Goal: Task Accomplishment & Management: Use online tool/utility

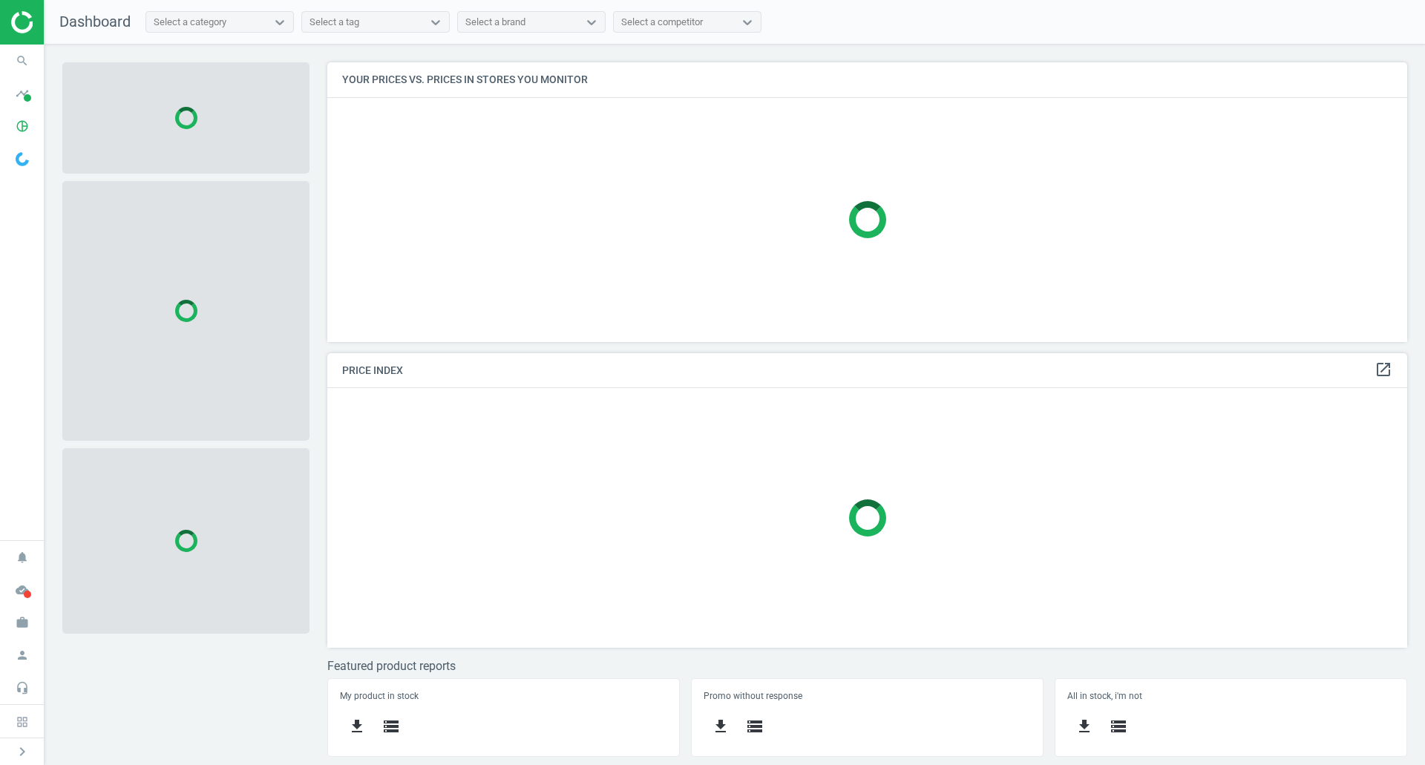
scroll to position [302, 1103]
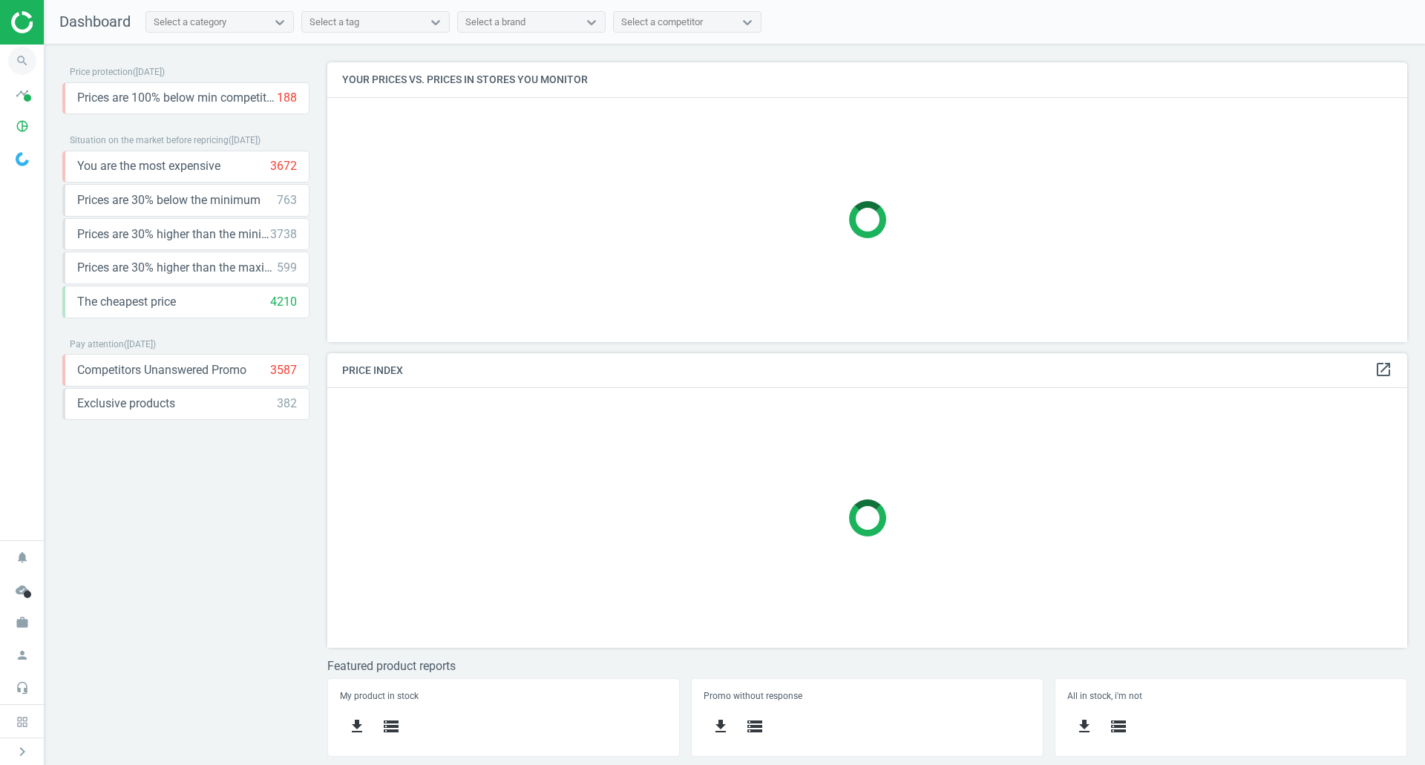
click at [17, 62] on icon "search" at bounding box center [22, 61] width 28 height 28
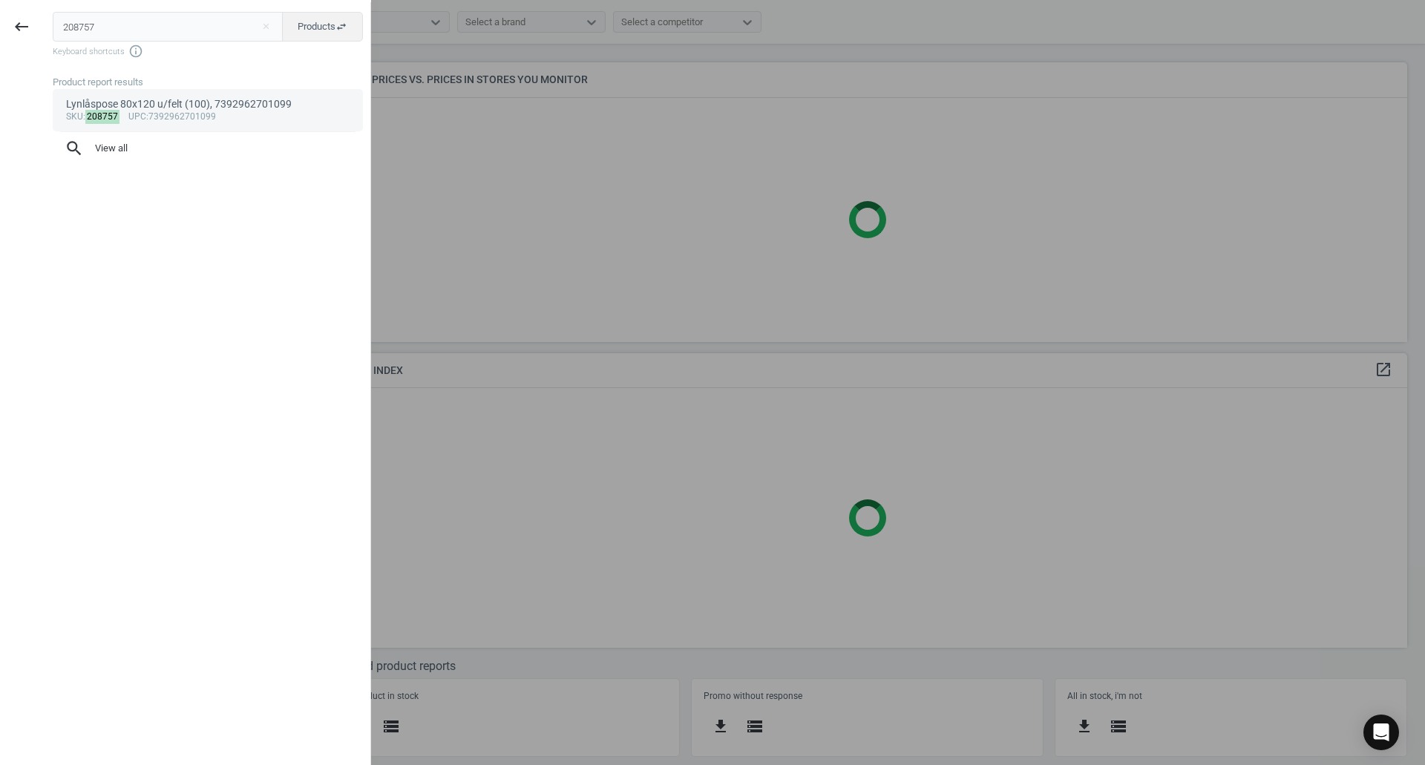
type input "208757"
click at [180, 108] on div "Lynlåspose 80x120 u/felt (100), 7392962701099" at bounding box center [208, 104] width 284 height 14
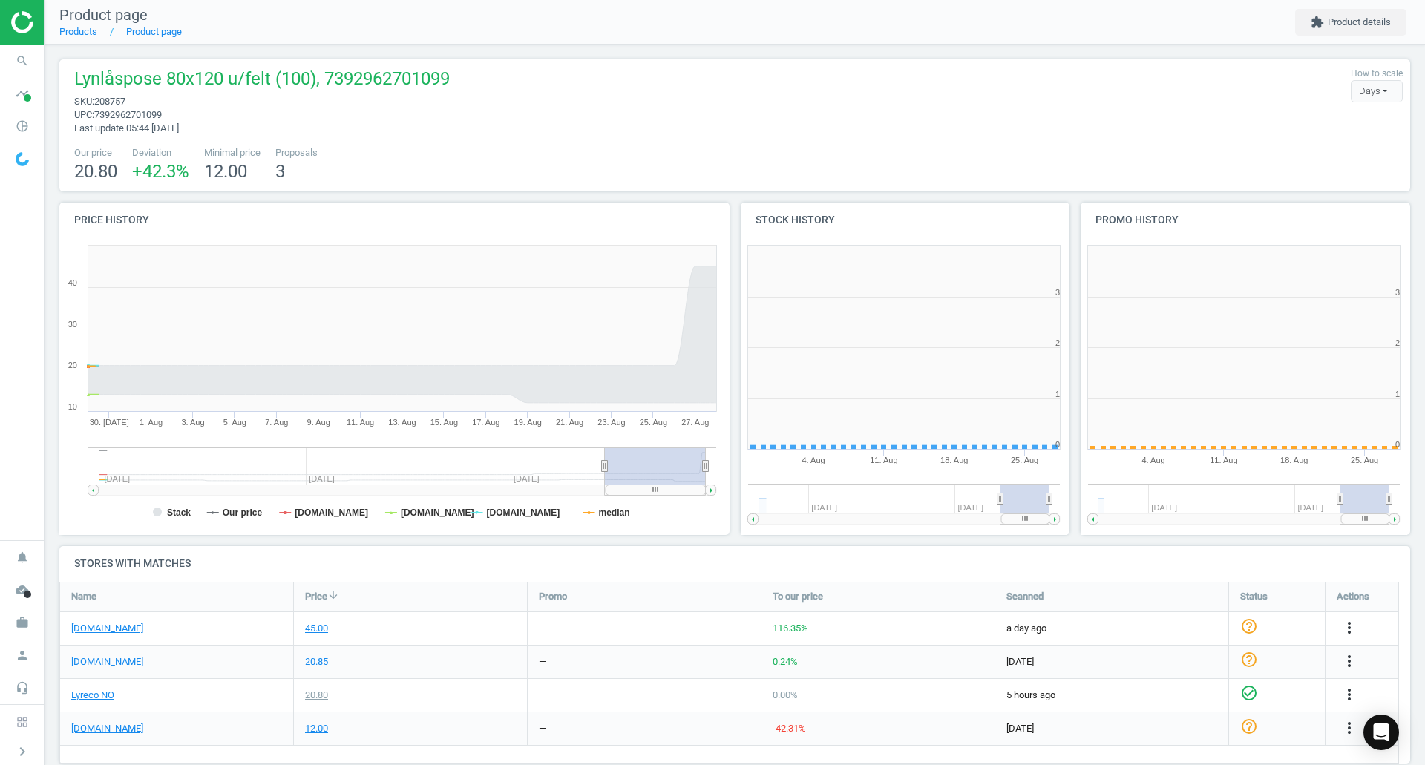
scroll to position [320, 350]
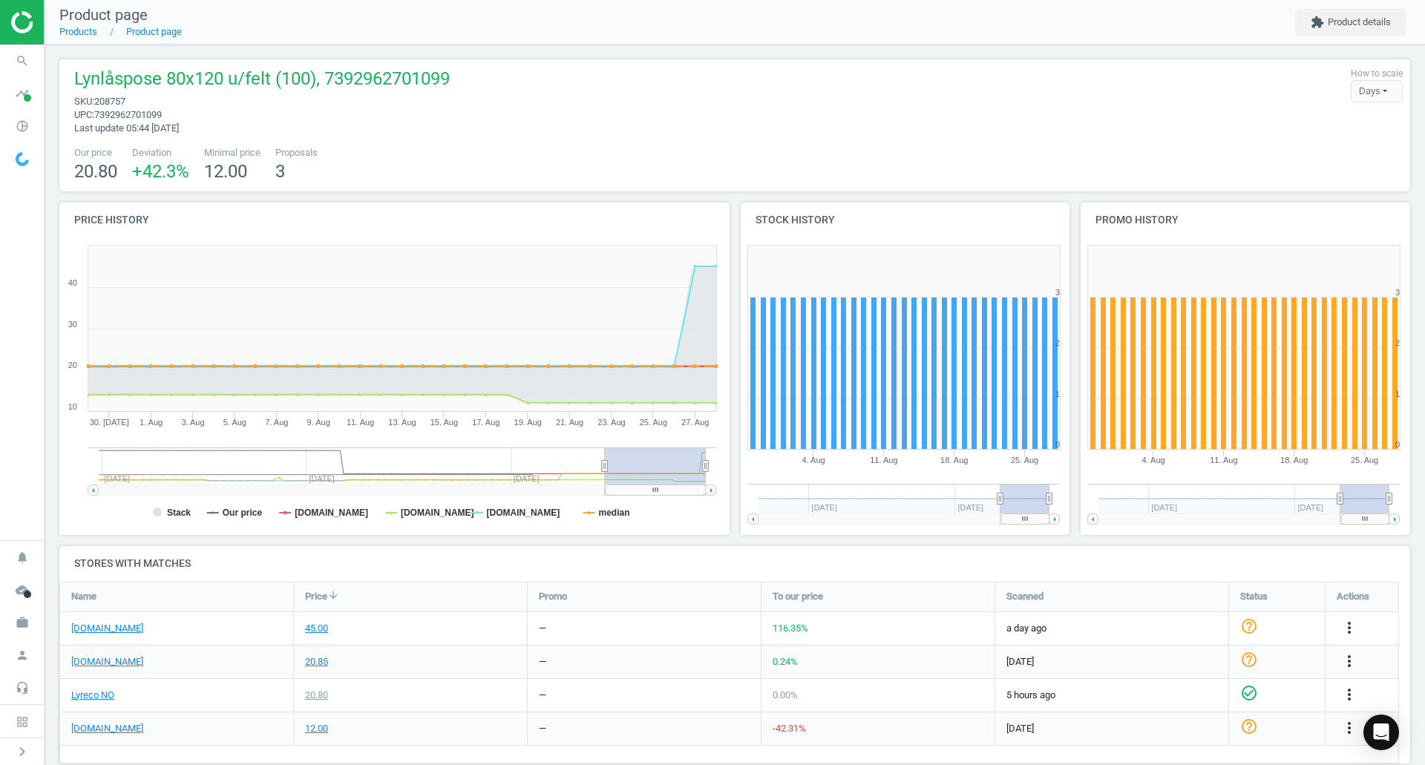
drag, startPoint x: 610, startPoint y: 468, endPoint x: 649, endPoint y: 482, distance: 41.8
click at [649, 482] on rect at bounding box center [655, 466] width 101 height 37
drag, startPoint x: 606, startPoint y: 464, endPoint x: 542, endPoint y: 468, distance: 63.9
click at [542, 468] on icon at bounding box center [542, 465] width 6 height 11
drag, startPoint x: 543, startPoint y: 466, endPoint x: 603, endPoint y: 479, distance: 61.6
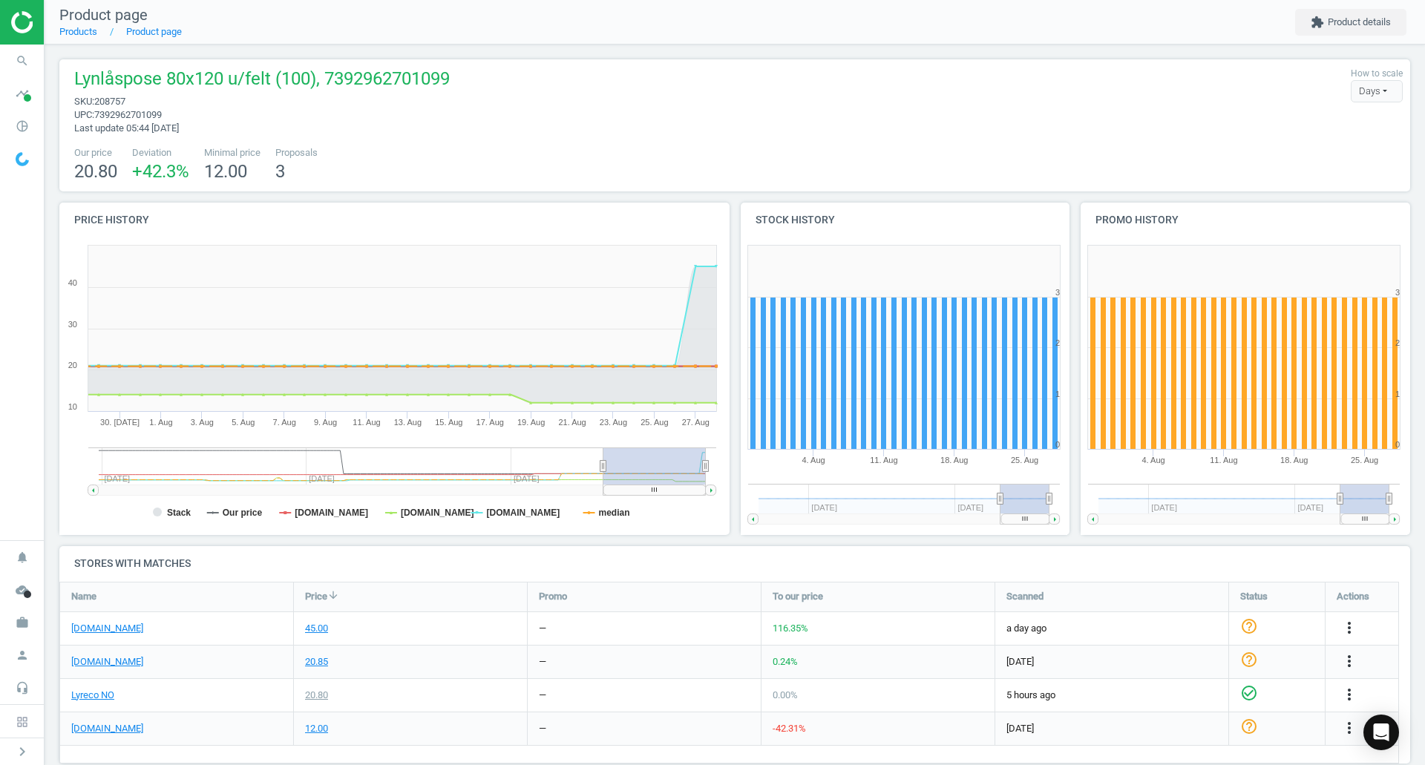
click at [603, 479] on g at bounding box center [402, 472] width 628 height 48
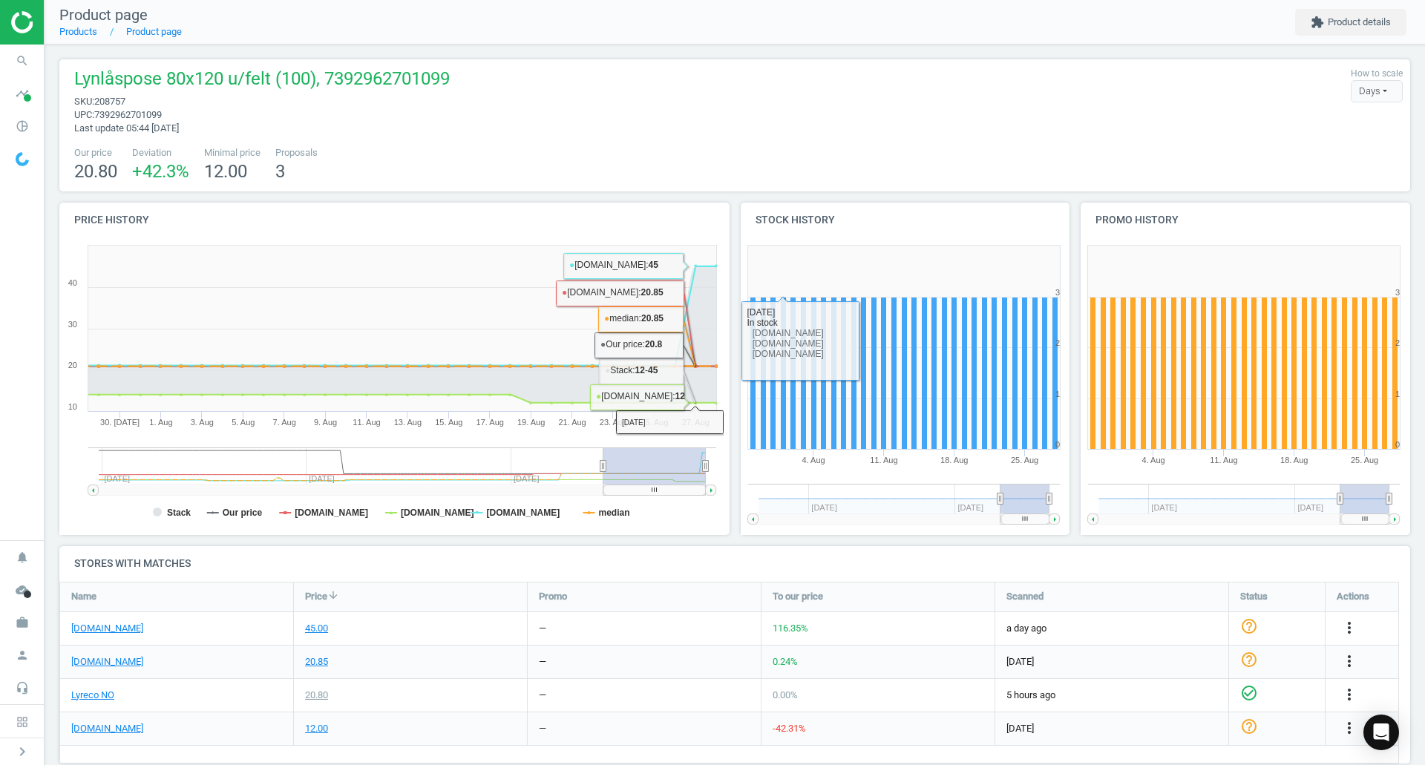
click at [669, 62] on div "Lynlåspose 80x120 u/felt (100), 7392962701099 sku : 208757 upc : 7392962701099 …" at bounding box center [734, 125] width 1351 height 132
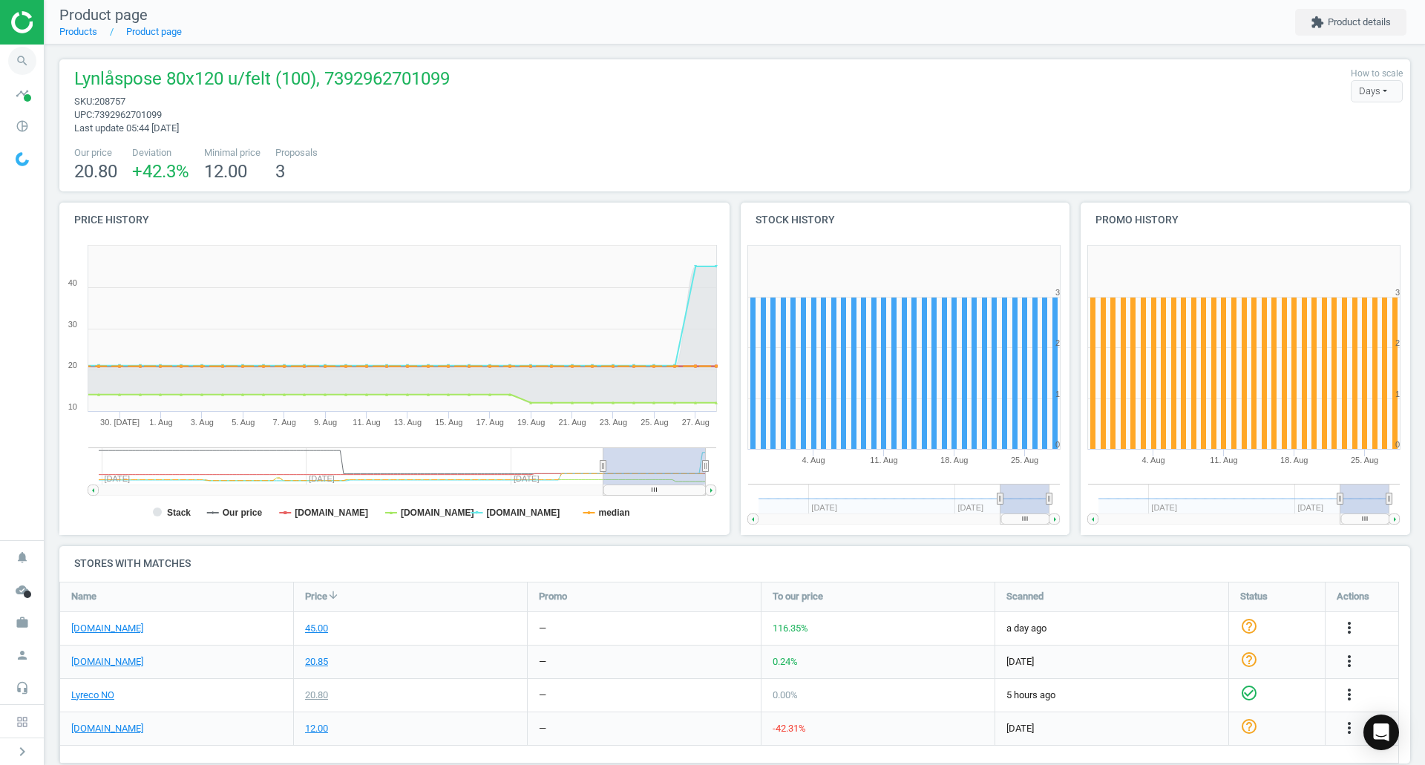
click at [31, 64] on icon "search" at bounding box center [22, 61] width 28 height 28
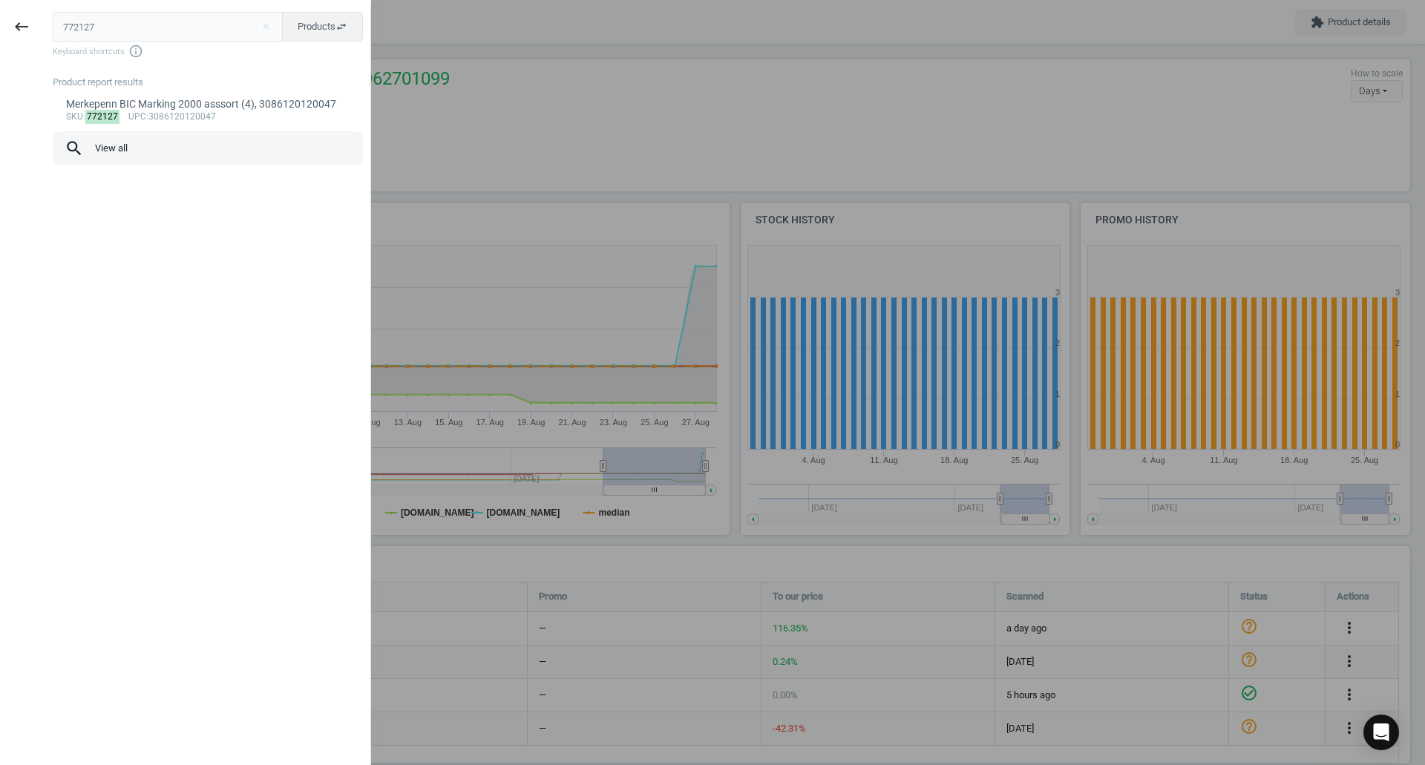
type input "772127"
click at [114, 139] on span "search View all" at bounding box center [208, 148] width 286 height 19
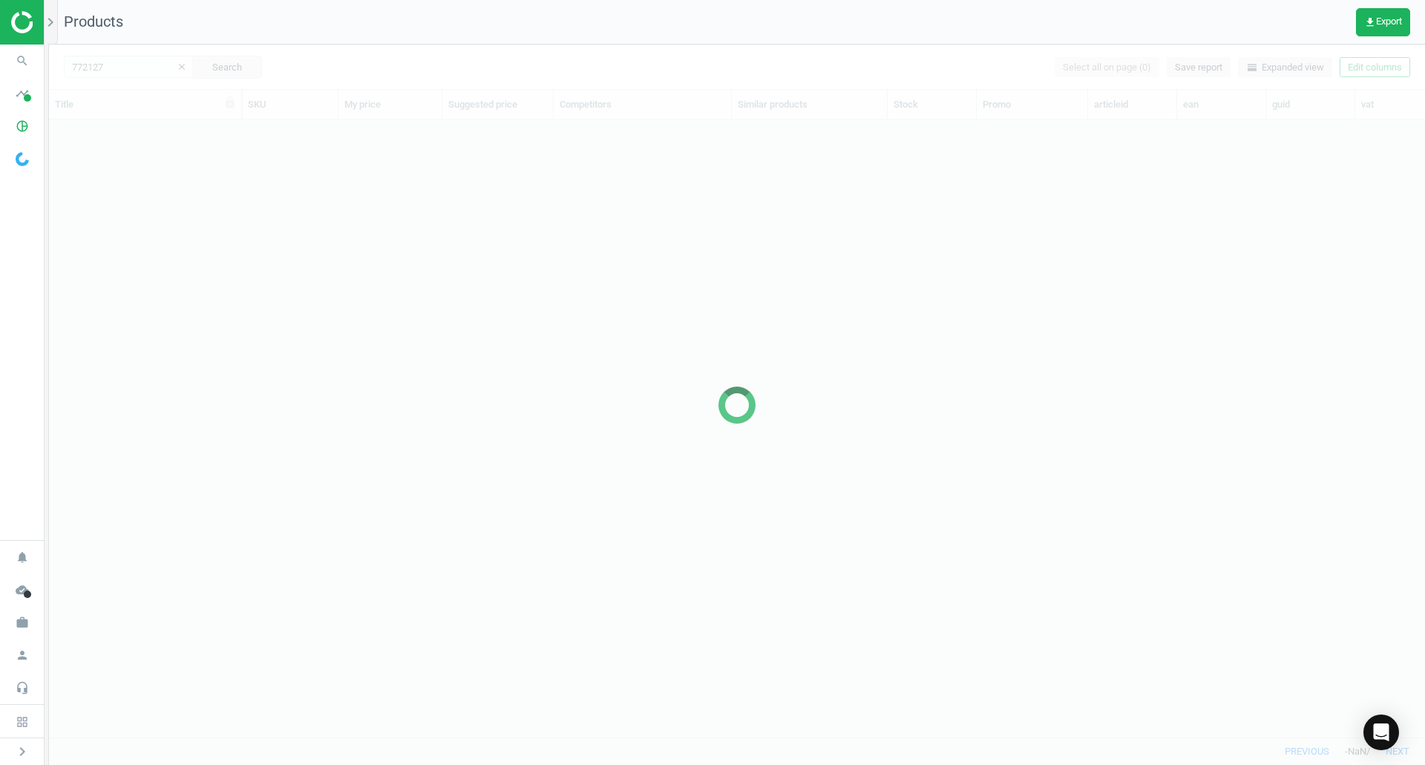
scroll to position [595, 1365]
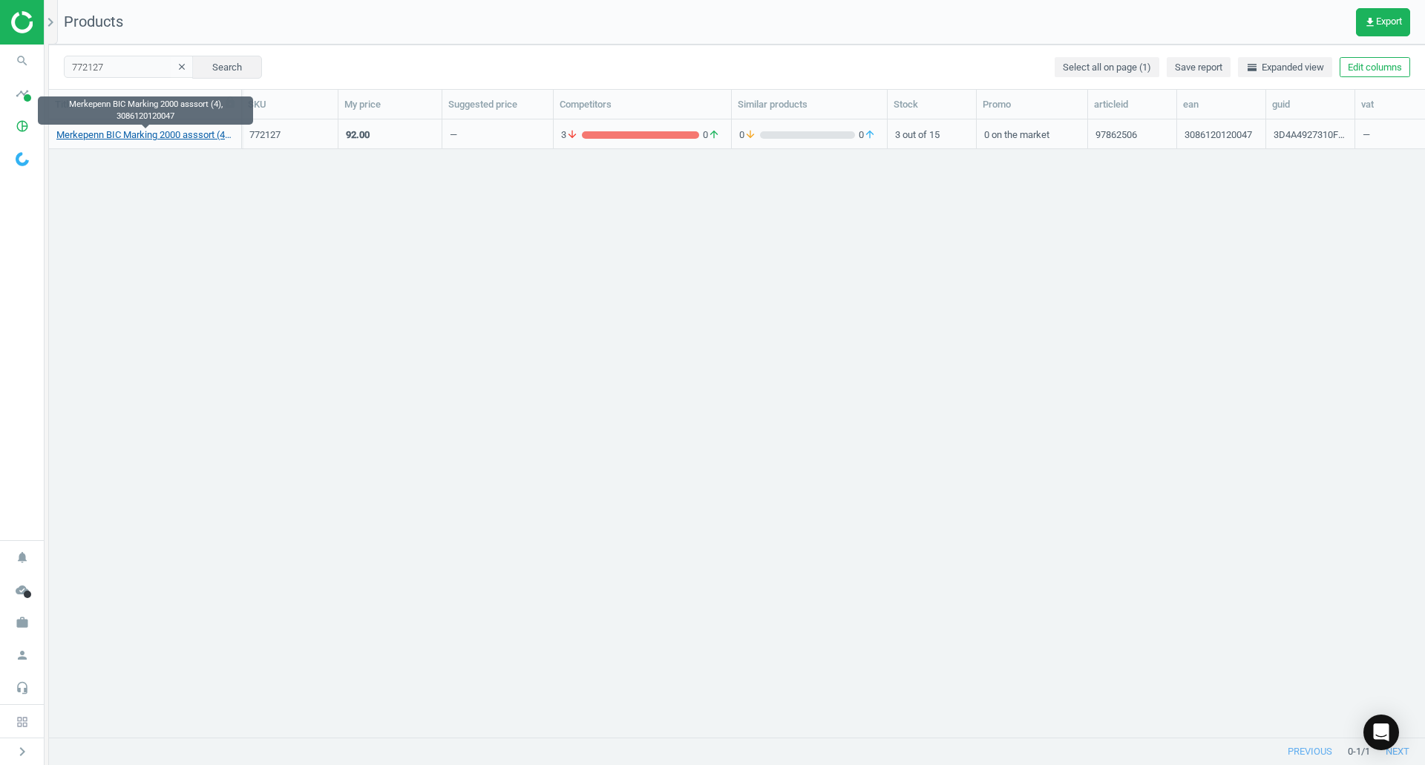
click at [105, 133] on link "Merkepenn BIC Marking 2000 asssort (4), 3086120120047" at bounding box center [144, 134] width 177 height 13
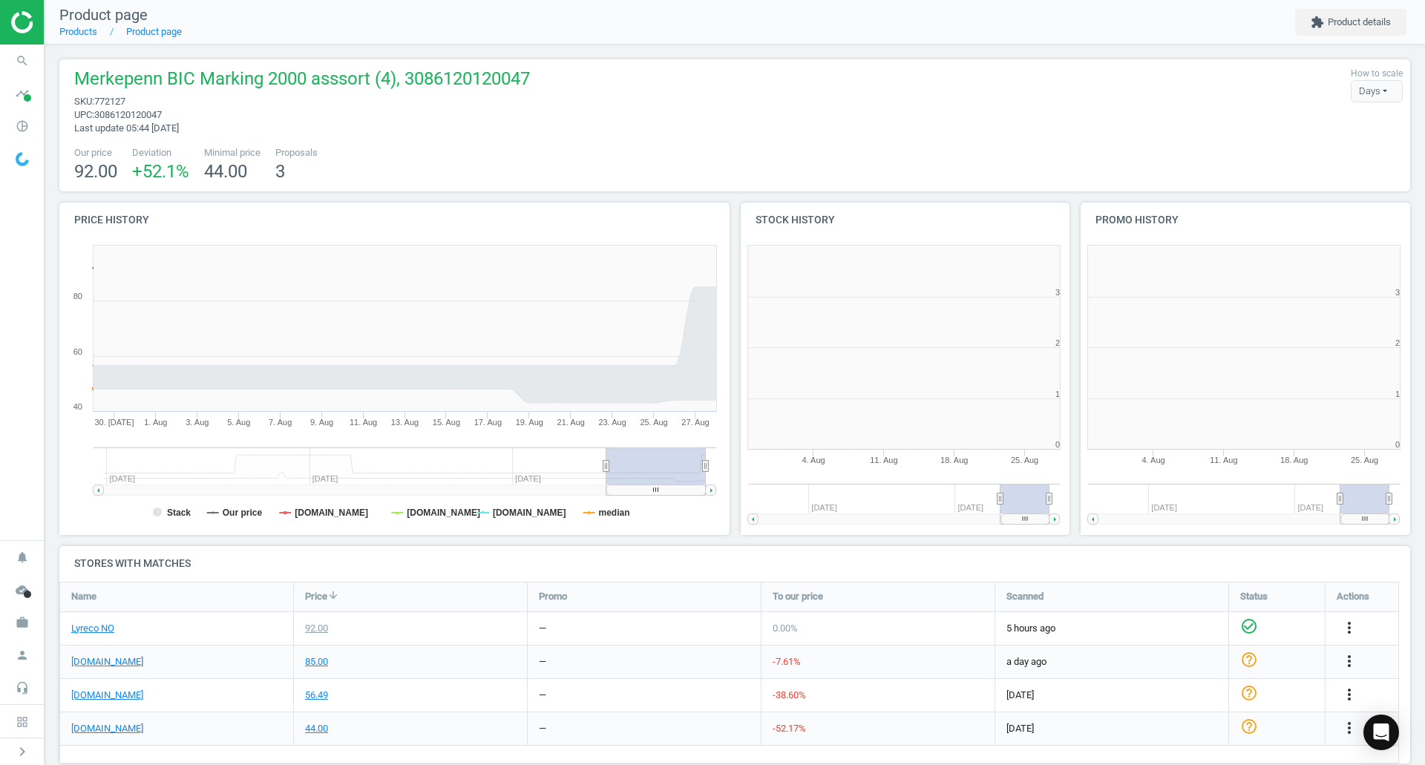
scroll to position [320, 350]
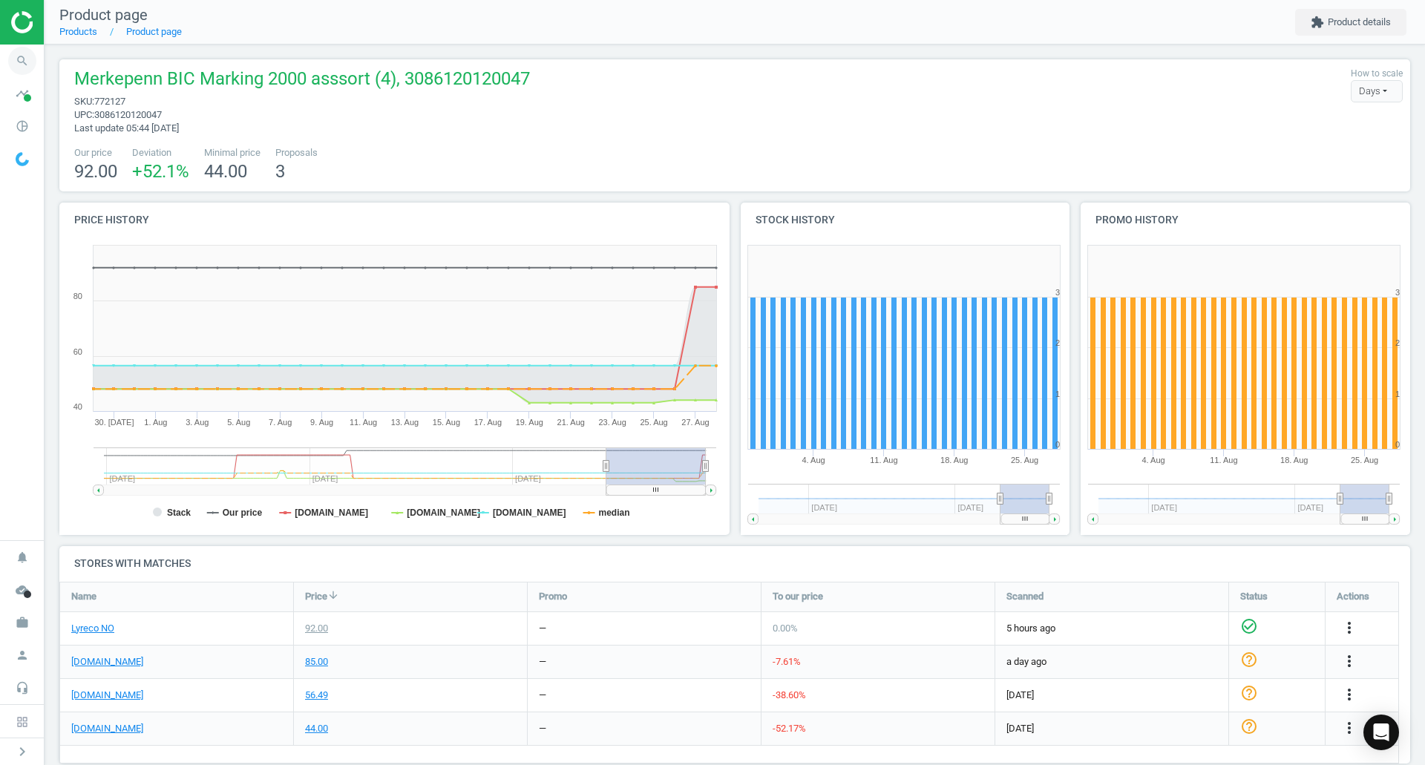
click at [20, 53] on icon "search" at bounding box center [22, 61] width 28 height 28
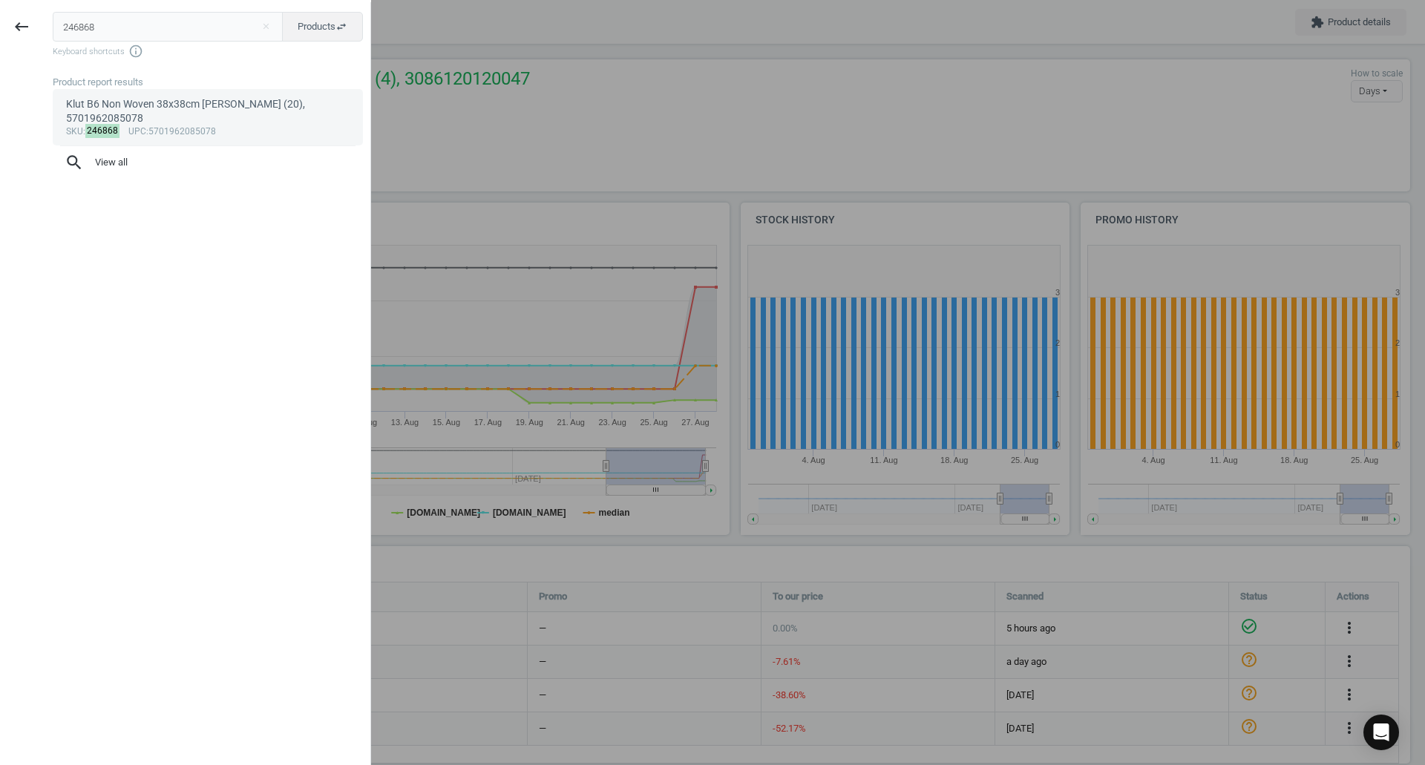
type input "246868"
click at [119, 102] on div "Klut B6 Non Woven 38x38cm rosa (20), 5701962085078" at bounding box center [208, 111] width 284 height 29
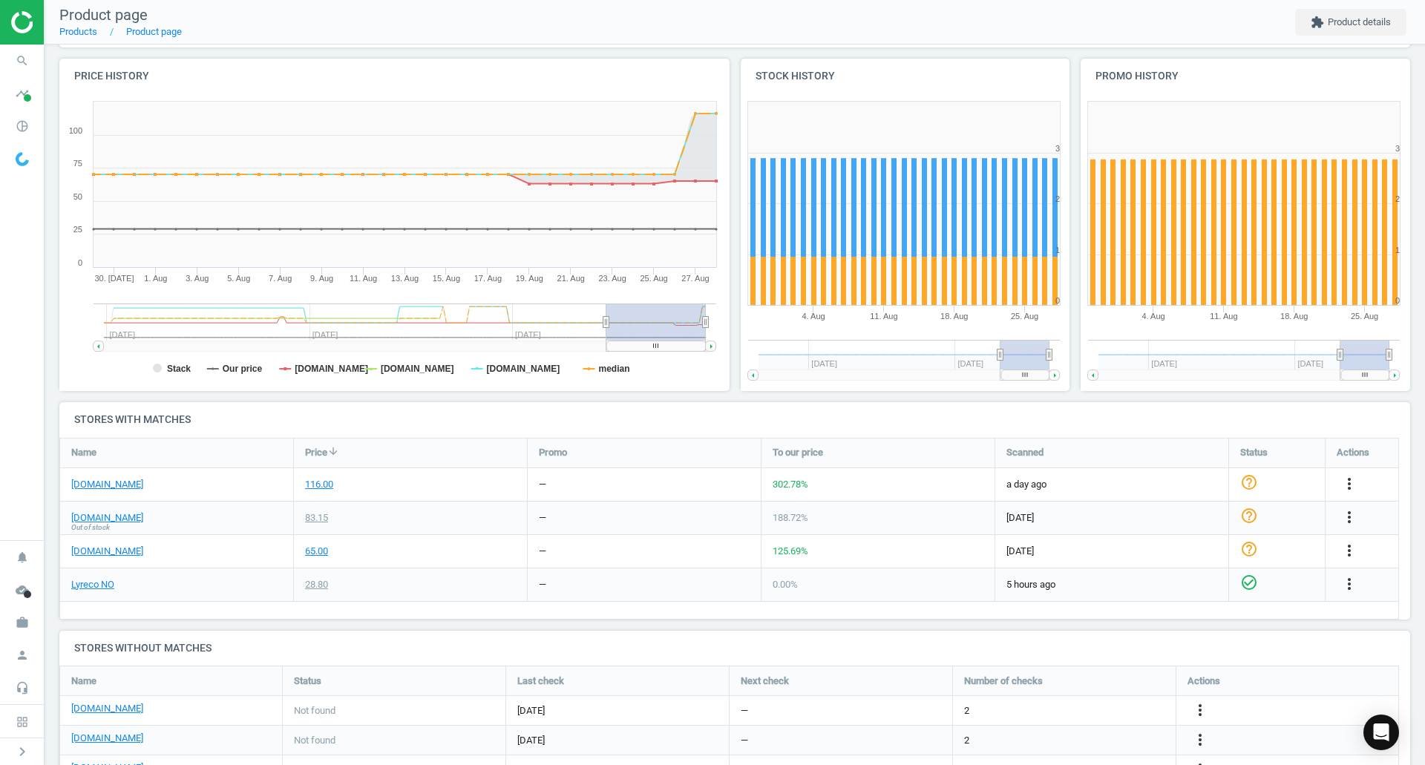
scroll to position [173, 0]
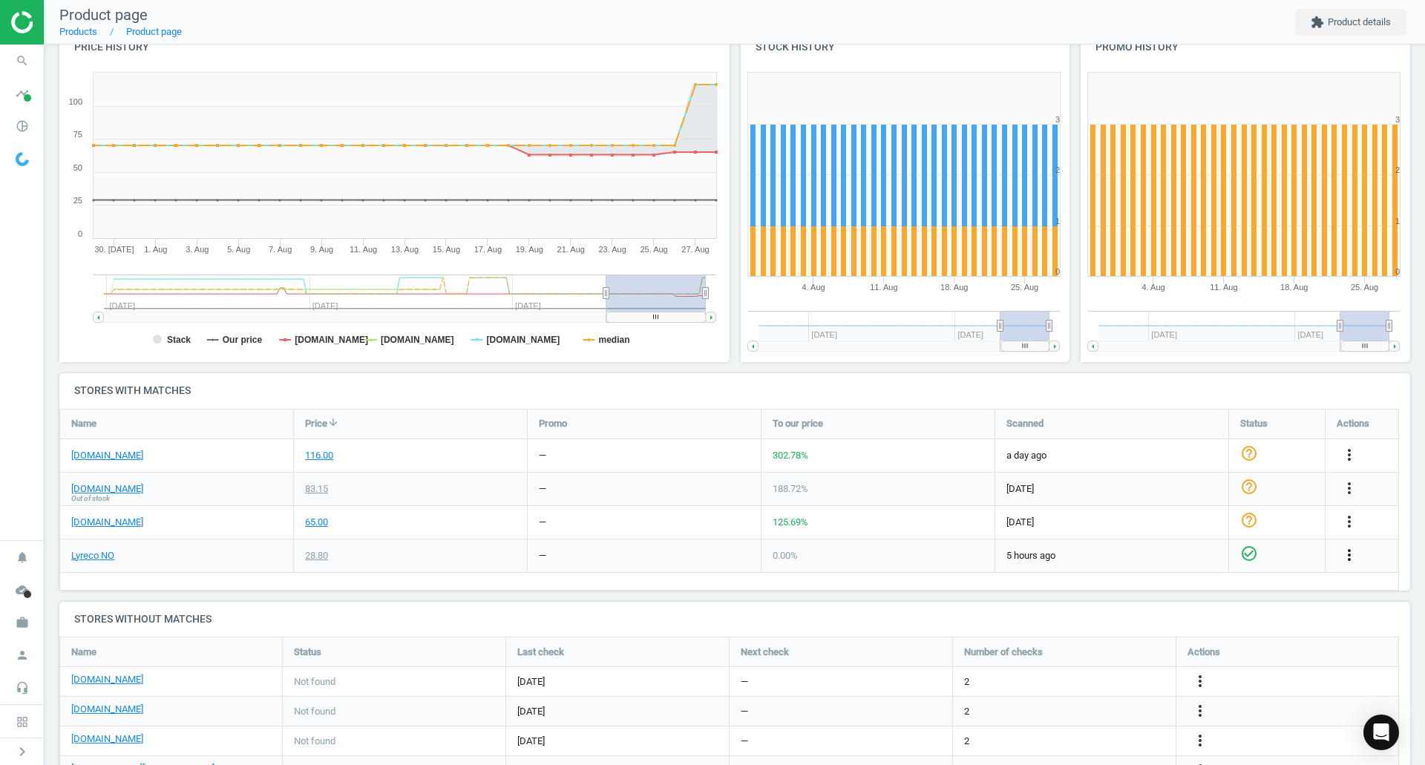
click at [1348, 546] on icon "more_vert" at bounding box center [1349, 555] width 18 height 18
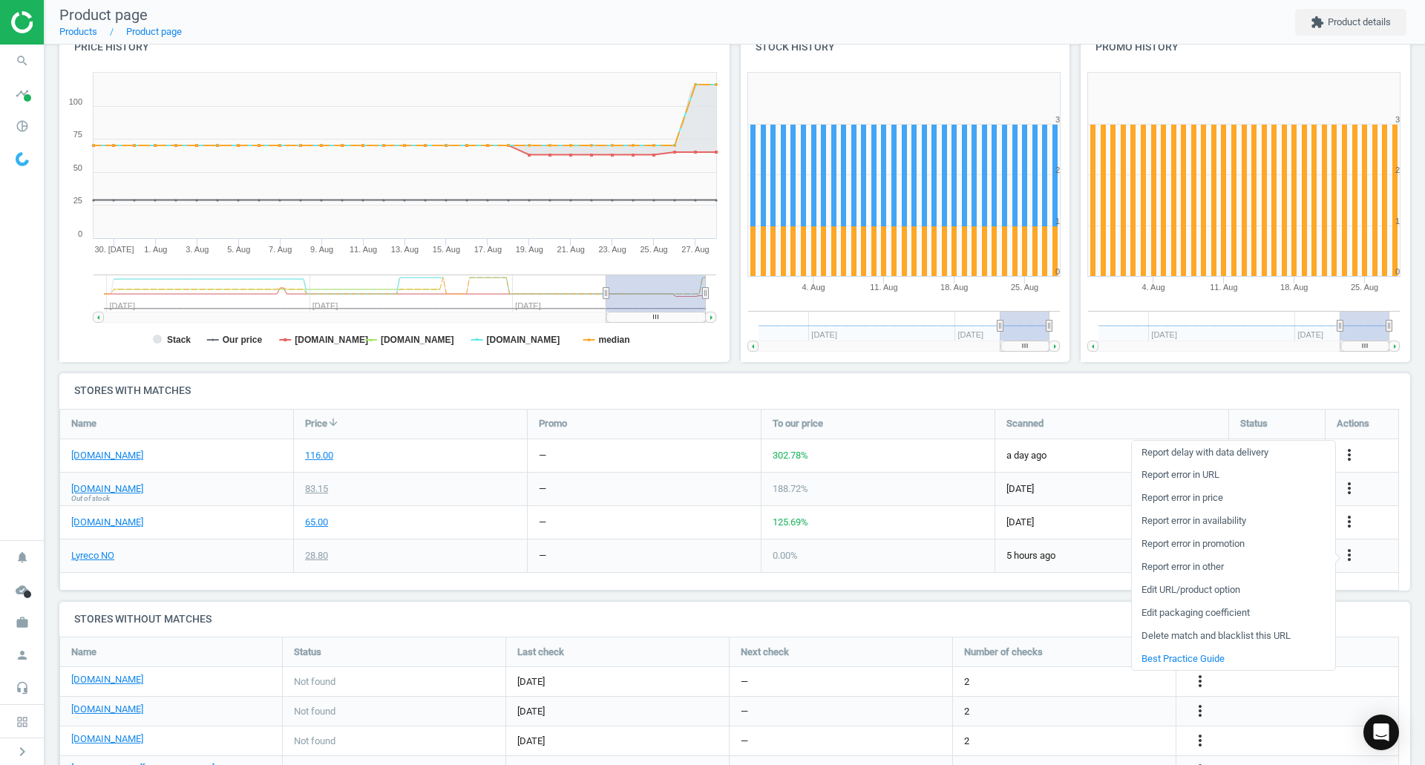
click at [1039, 590] on div "Name Price arrow_downward Promo To our price Scanned Status Actions kontorgigan…" at bounding box center [729, 500] width 1340 height 182
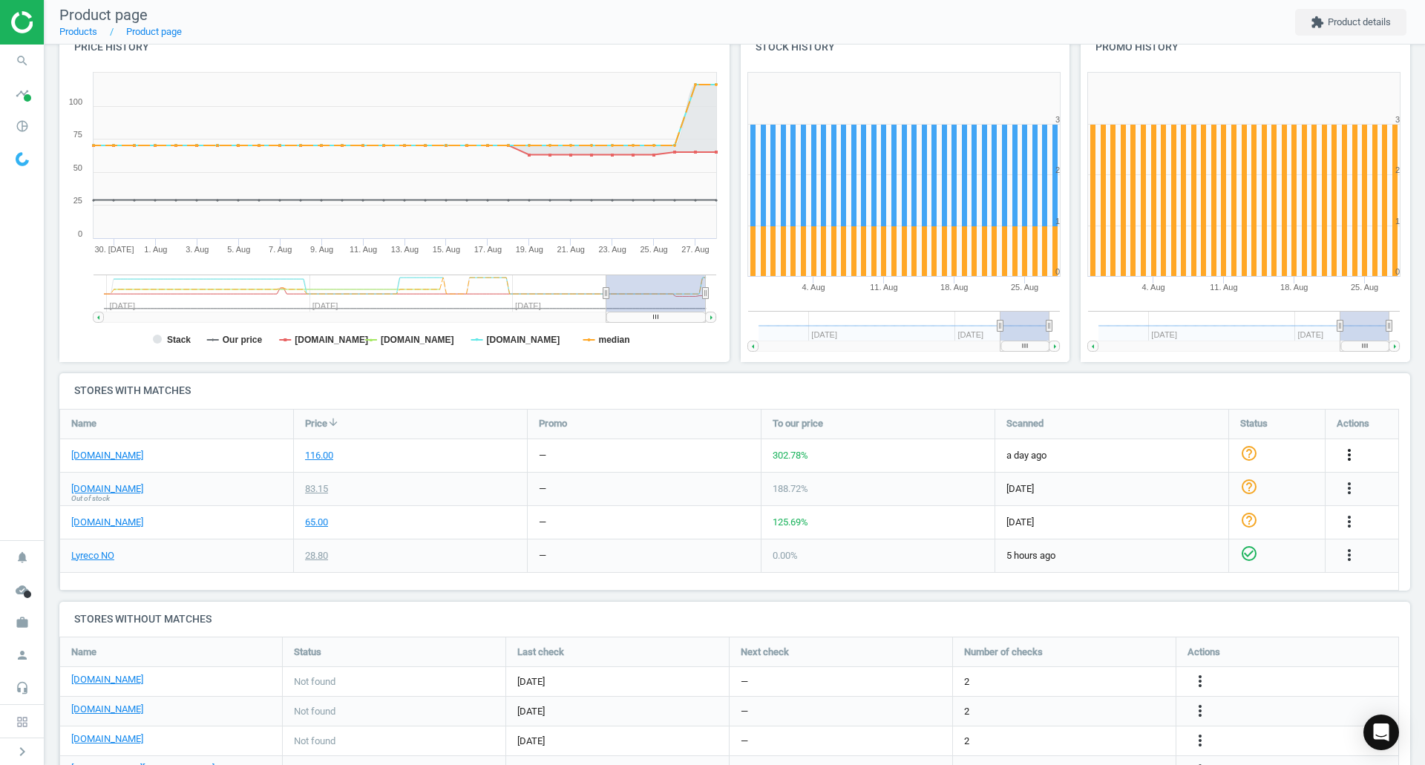
click at [1351, 447] on icon "more_vert" at bounding box center [1349, 455] width 18 height 18
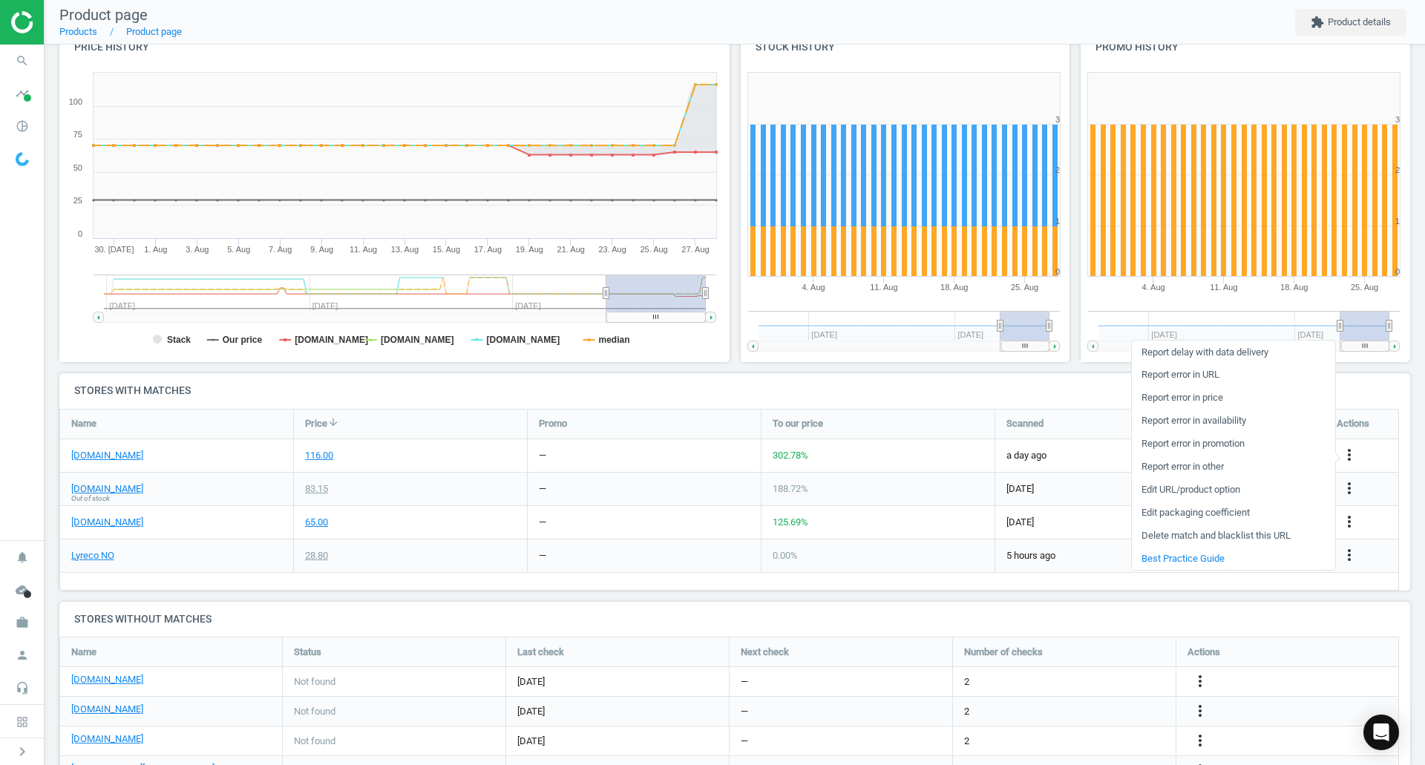
click at [1240, 527] on link "Delete match and blacklist this URL" at bounding box center [1233, 536] width 203 height 23
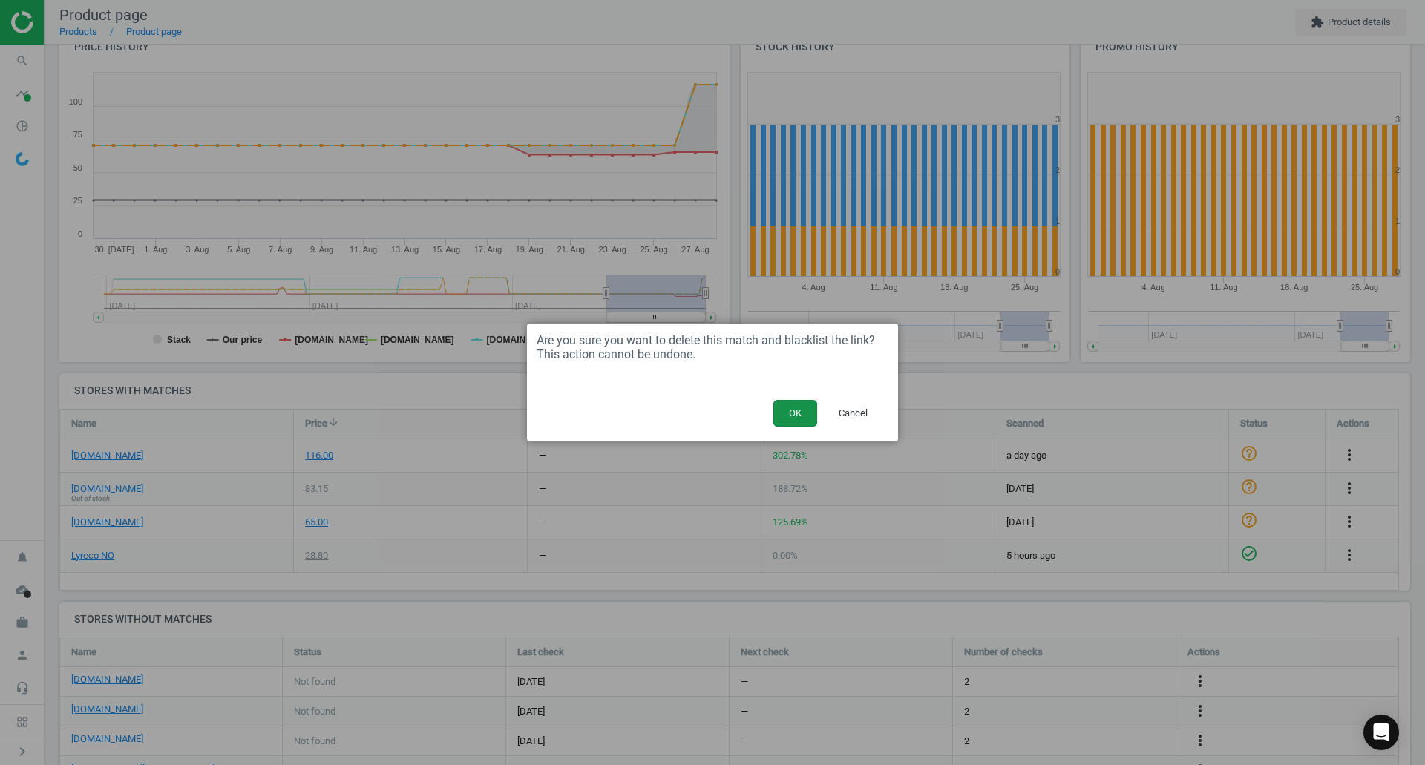
click at [792, 413] on button "OK" at bounding box center [795, 413] width 44 height 27
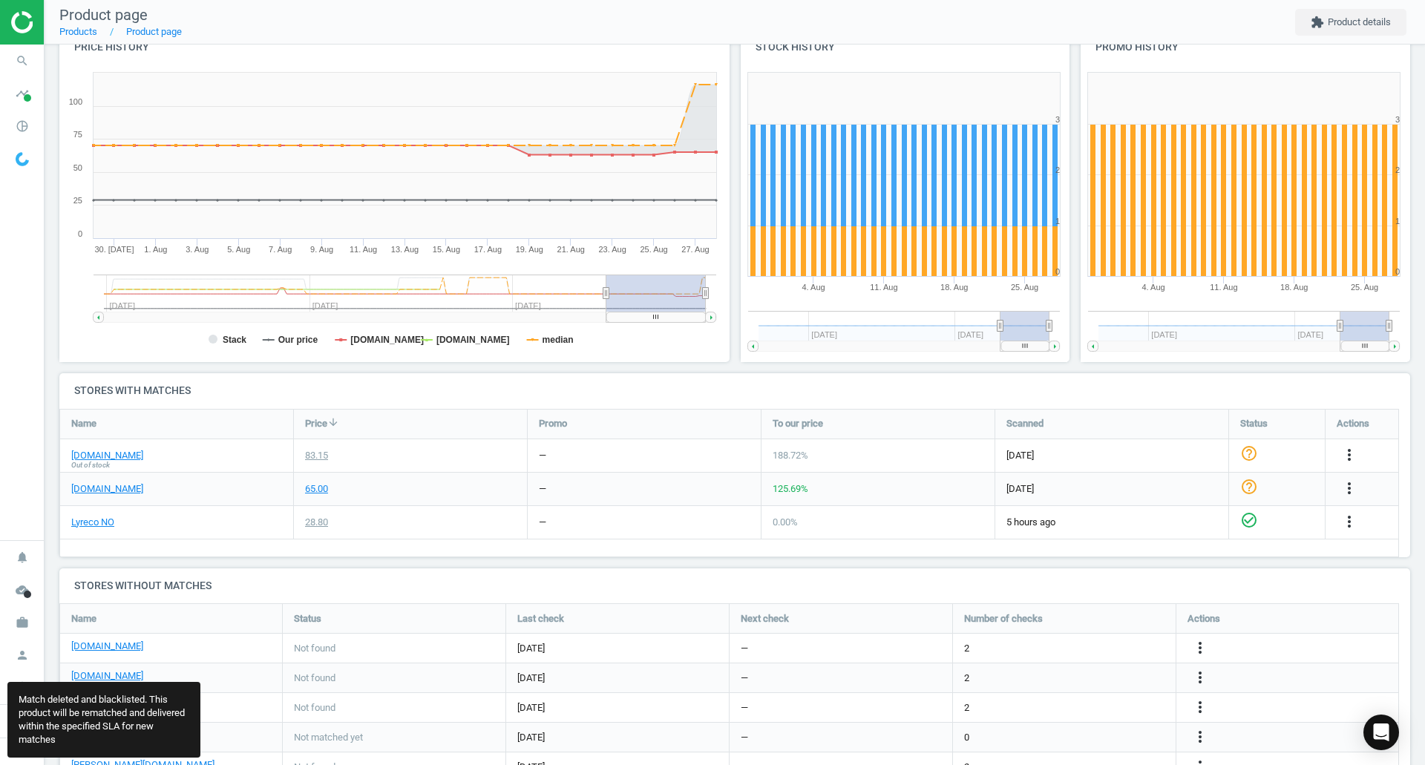
scroll to position [457, 1363]
